Goal: Task Accomplishment & Management: Manage account settings

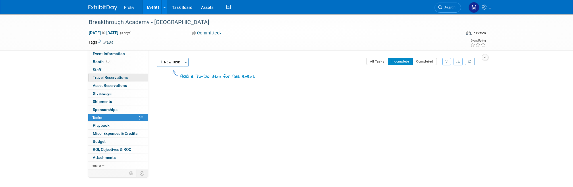
click at [103, 79] on span "Travel Reservations 0" at bounding box center [110, 77] width 35 height 5
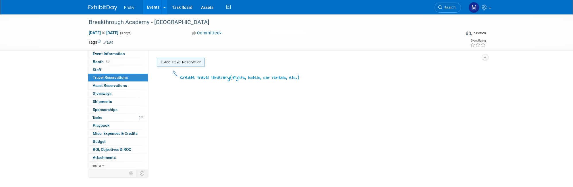
click at [175, 64] on link "Add Travel Reservation" at bounding box center [181, 62] width 48 height 9
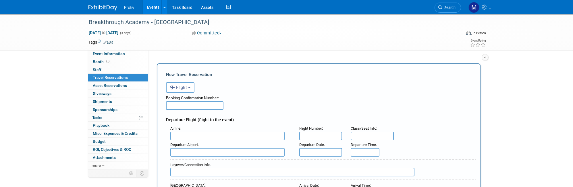
click at [193, 103] on input "text" at bounding box center [194, 105] width 57 height 9
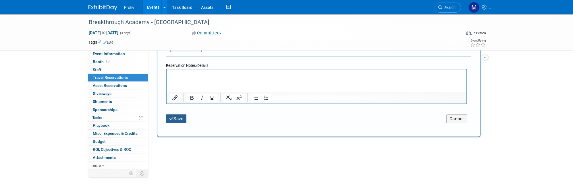
type input "UA332"
click at [179, 115] on button "Save" at bounding box center [176, 119] width 21 height 9
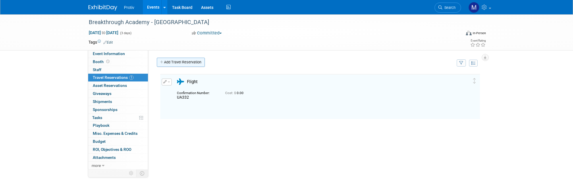
click at [178, 63] on link "Add Travel Reservation" at bounding box center [181, 62] width 48 height 9
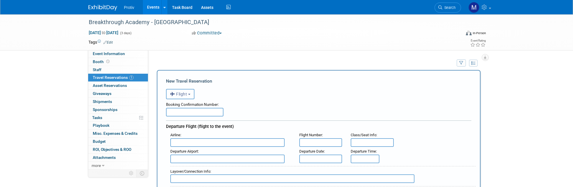
click at [182, 94] on span "Flight" at bounding box center [178, 94] width 17 height 5
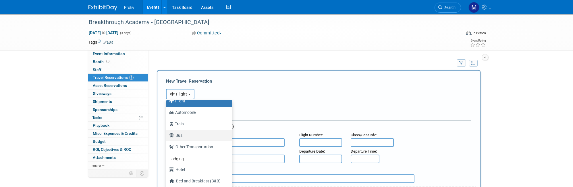
scroll to position [24, 0]
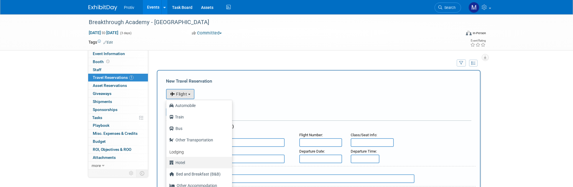
click at [178, 165] on label "Hotel" at bounding box center [197, 162] width 57 height 9
click at [167, 164] on input "Hotel" at bounding box center [165, 162] width 4 height 4
select select "6"
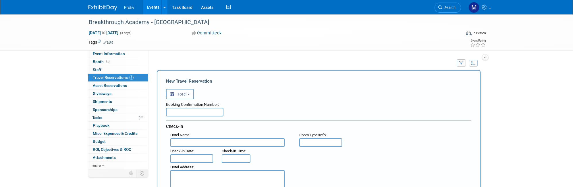
click at [193, 111] on input "text" at bounding box center [194, 112] width 57 height 9
type input "b"
type input "o"
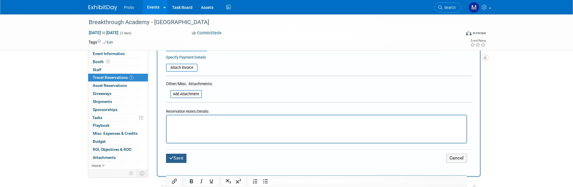
type input "booked"
click at [178, 154] on button "Save" at bounding box center [176, 158] width 21 height 9
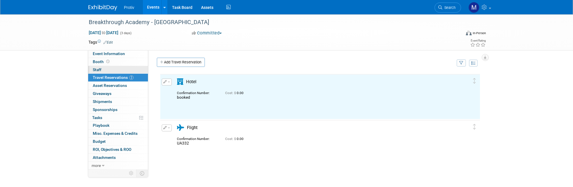
scroll to position [0, 0]
